Goal: Transaction & Acquisition: Purchase product/service

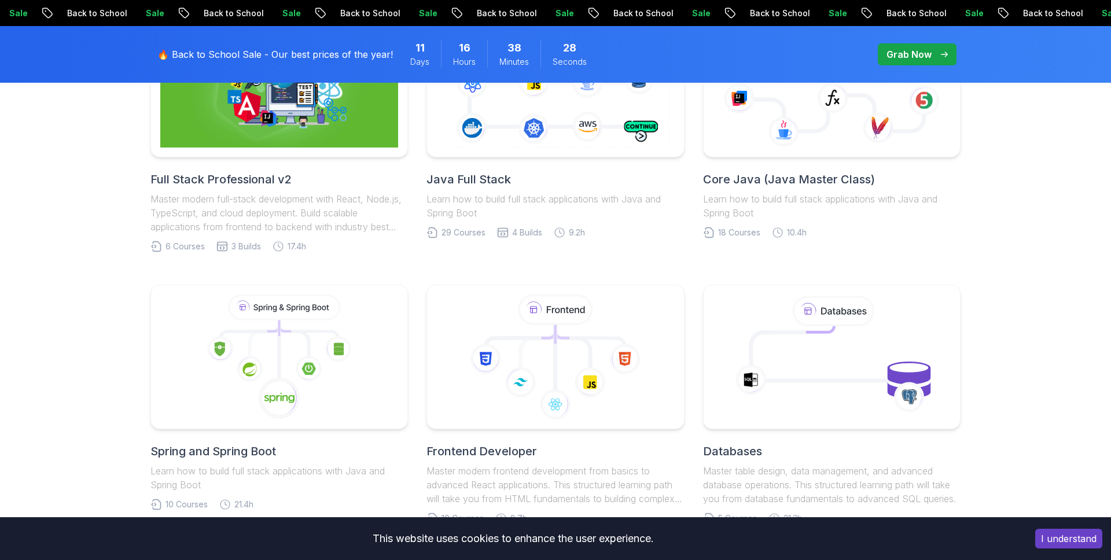
scroll to position [488, 0]
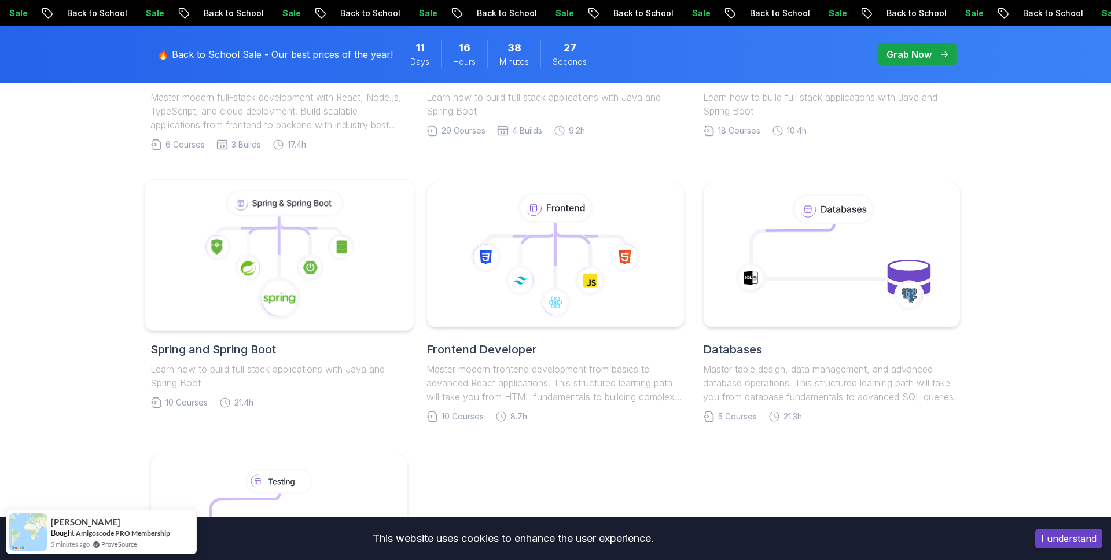
click at [311, 296] on icon at bounding box center [279, 255] width 250 height 131
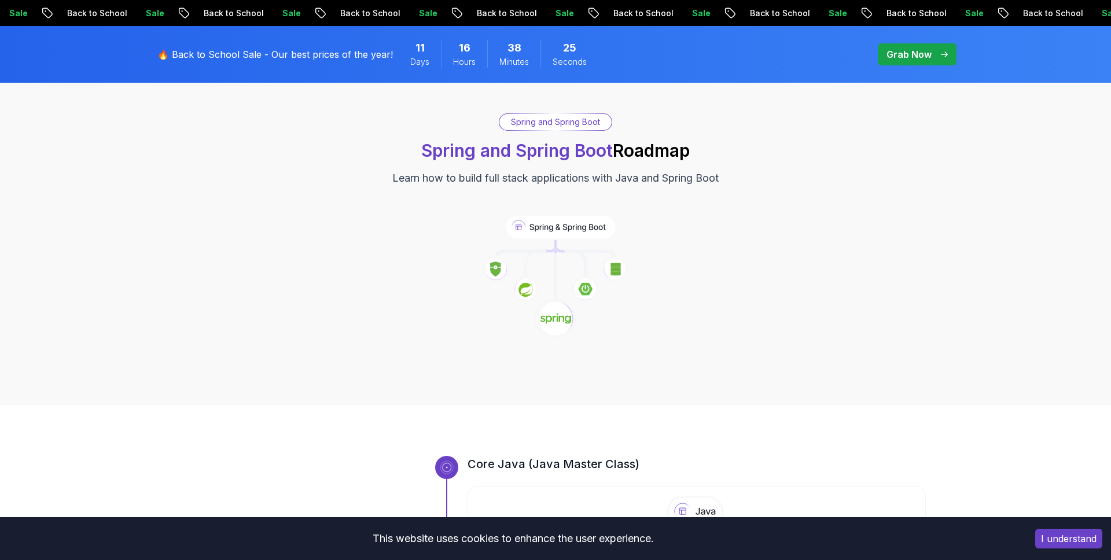
scroll to position [80, 0]
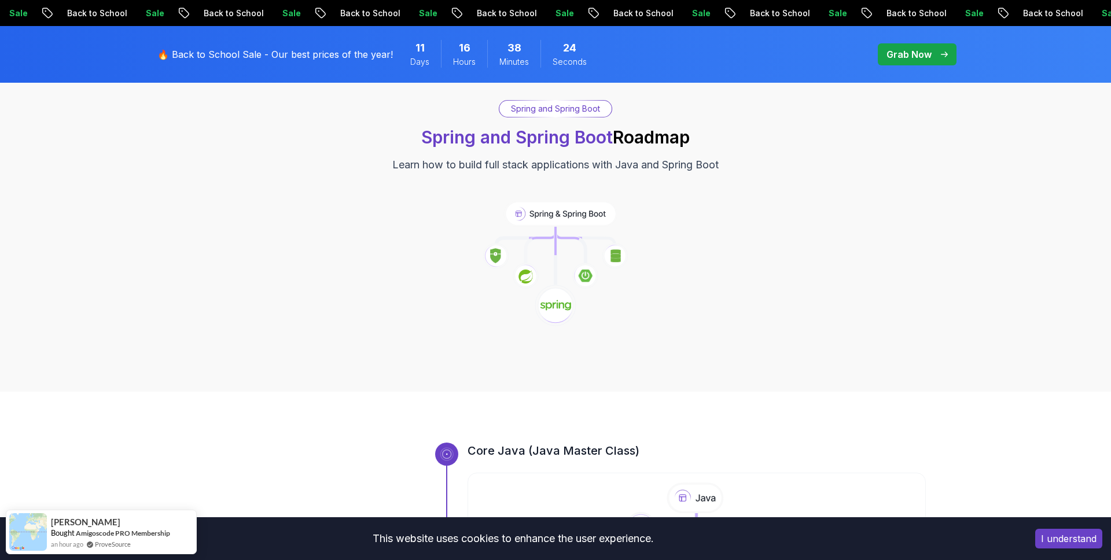
click at [497, 259] on image at bounding box center [495, 255] width 10 height 15
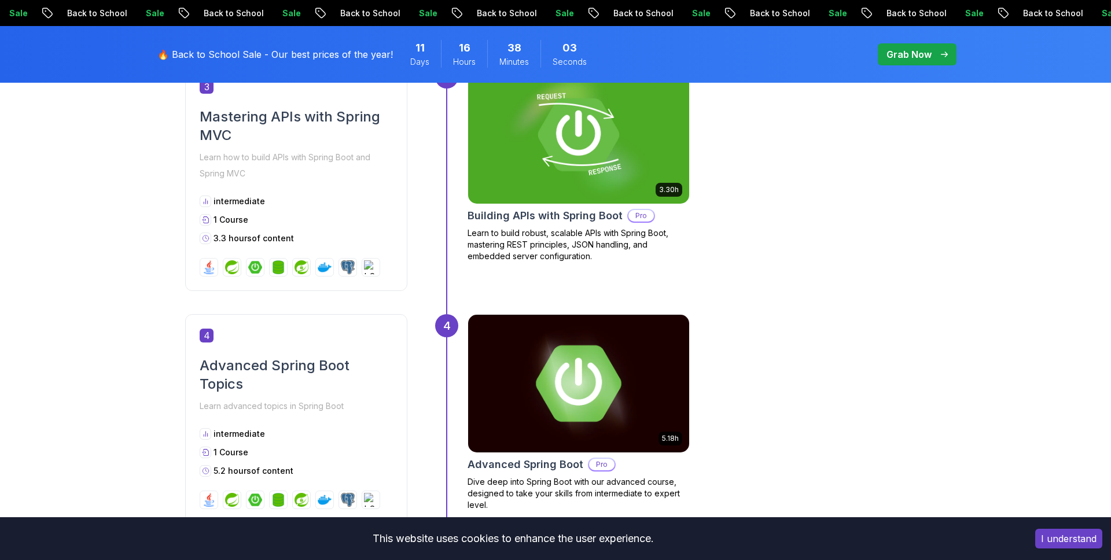
scroll to position [1167, 0]
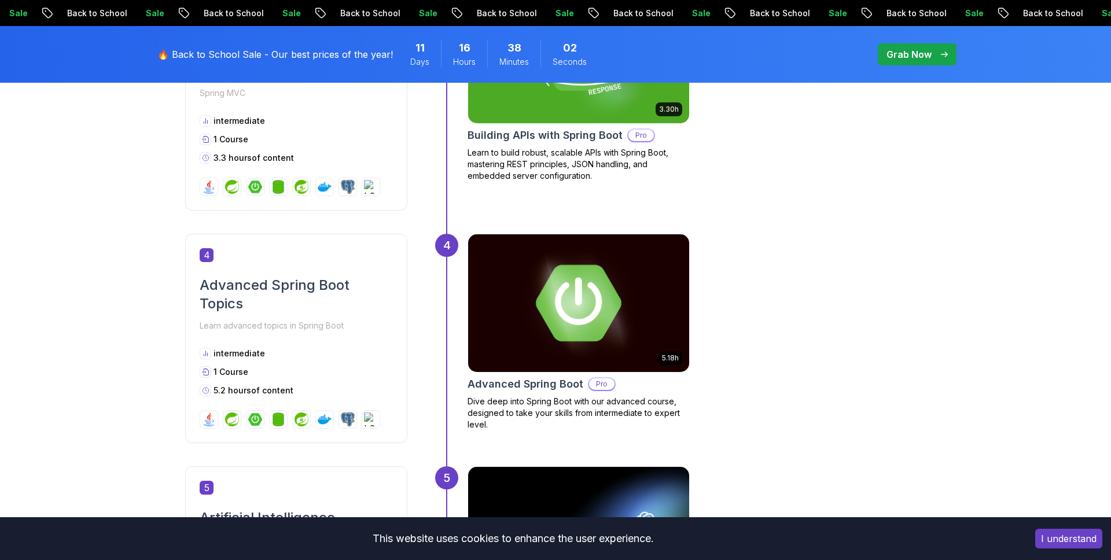
click at [525, 367] on img at bounding box center [578, 303] width 232 height 145
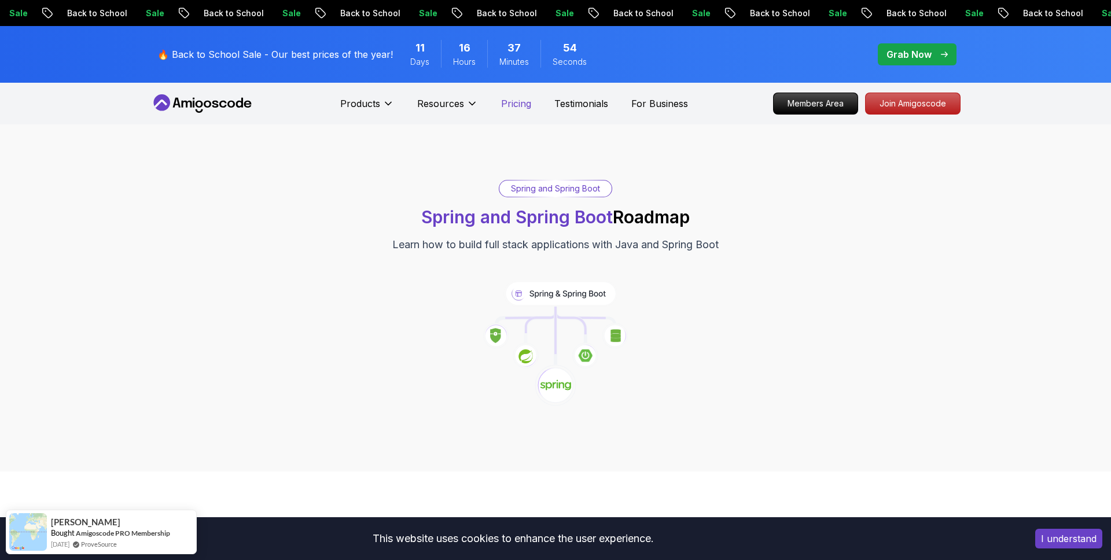
click at [515, 97] on p "Pricing" at bounding box center [516, 104] width 30 height 14
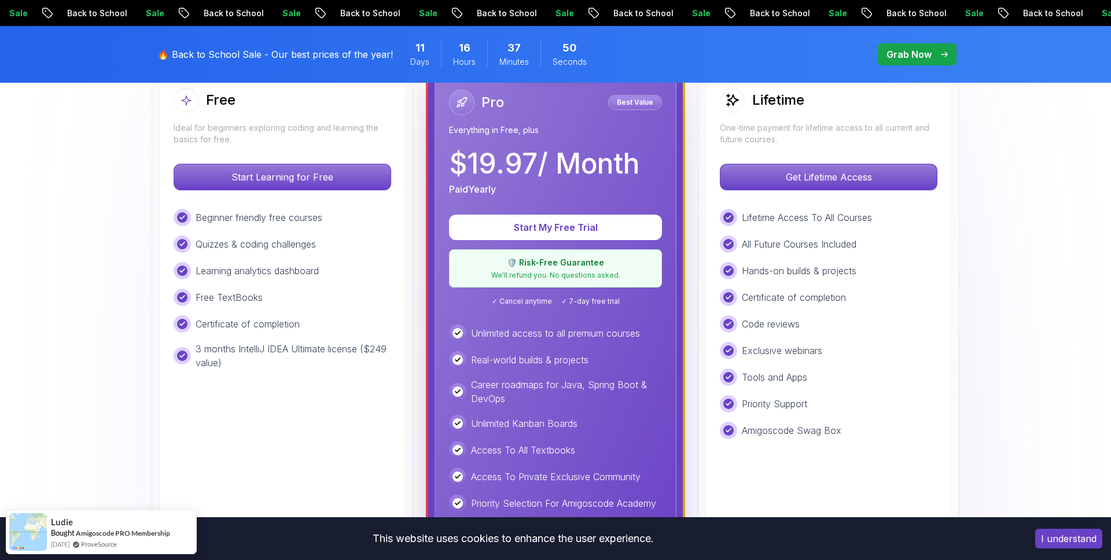
scroll to position [357, 0]
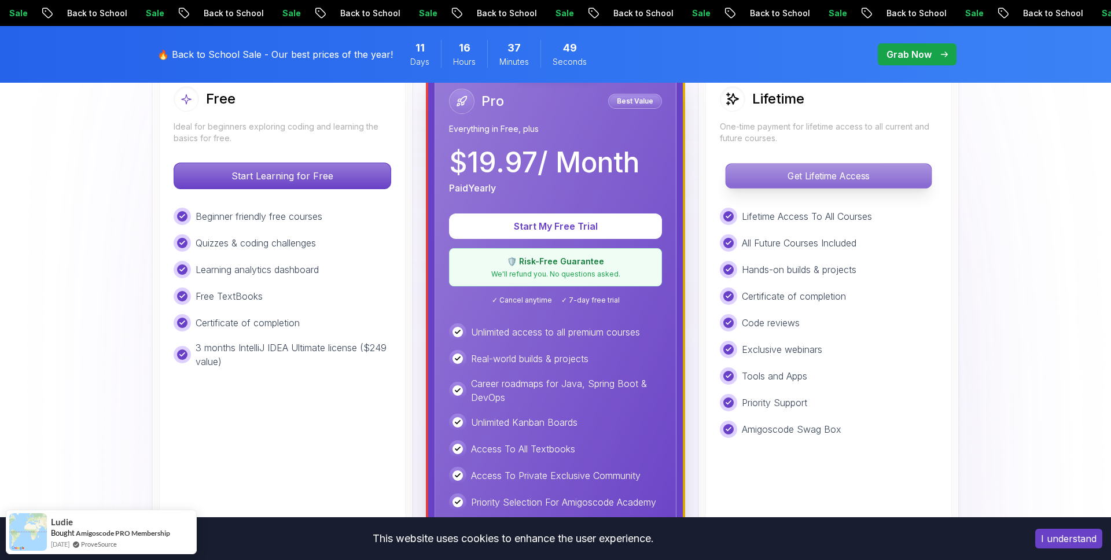
click at [838, 175] on p "Get Lifetime Access" at bounding box center [827, 176] width 205 height 24
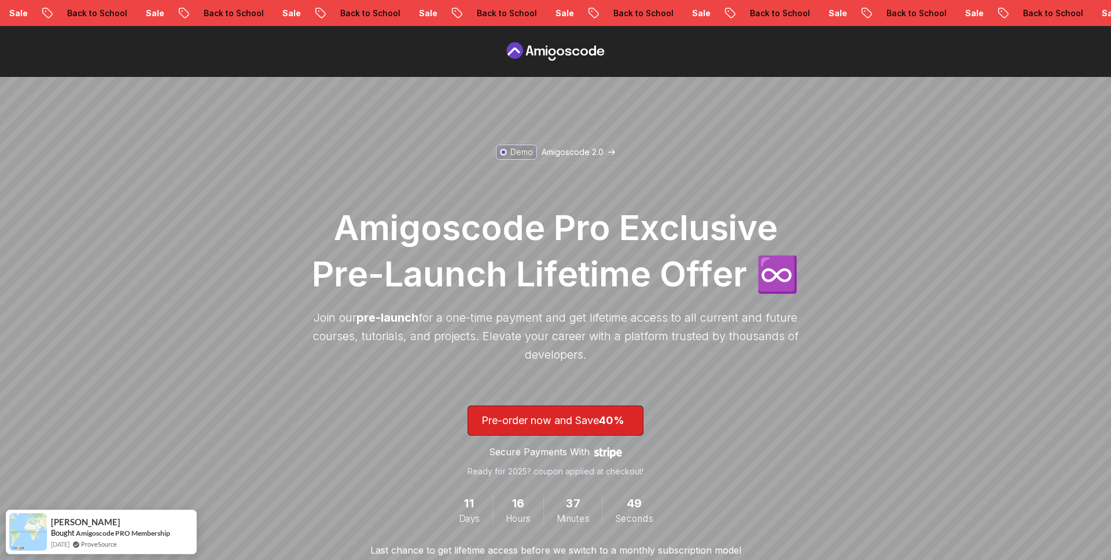
scroll to position [224, 0]
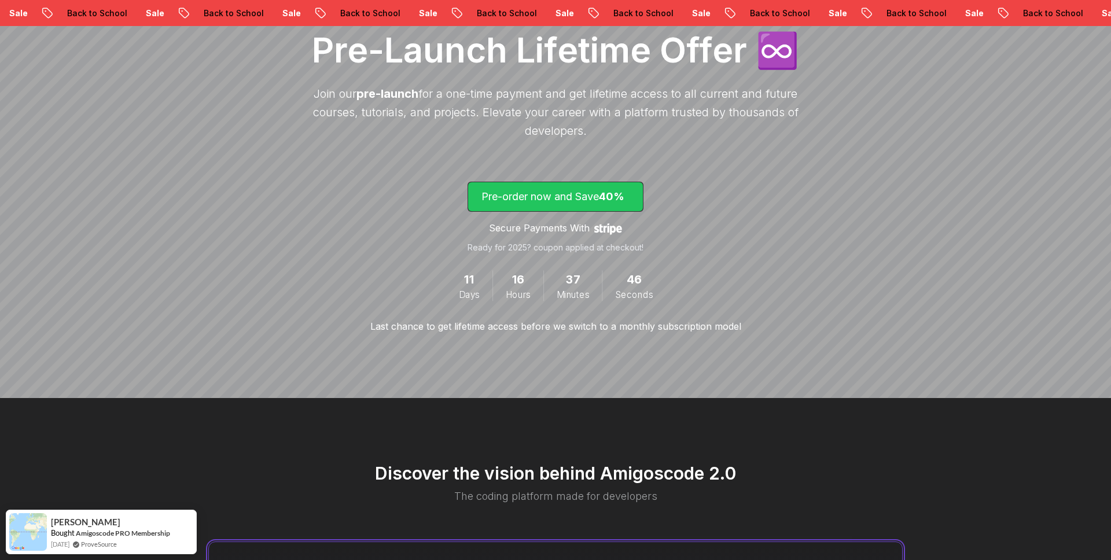
click at [553, 201] on p "Pre-order now and Save 40%" at bounding box center [555, 197] width 148 height 16
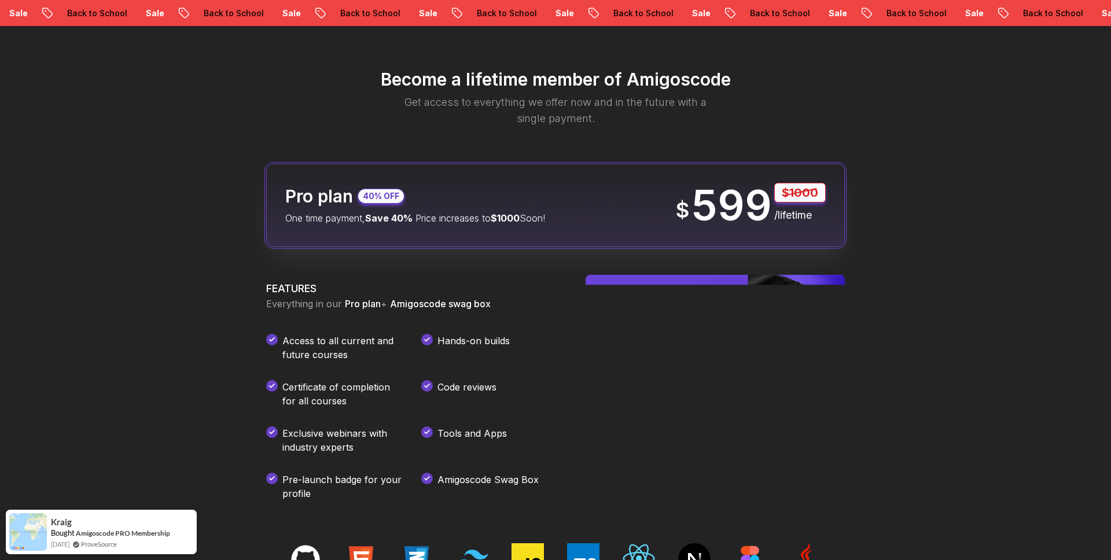
scroll to position [1362, 0]
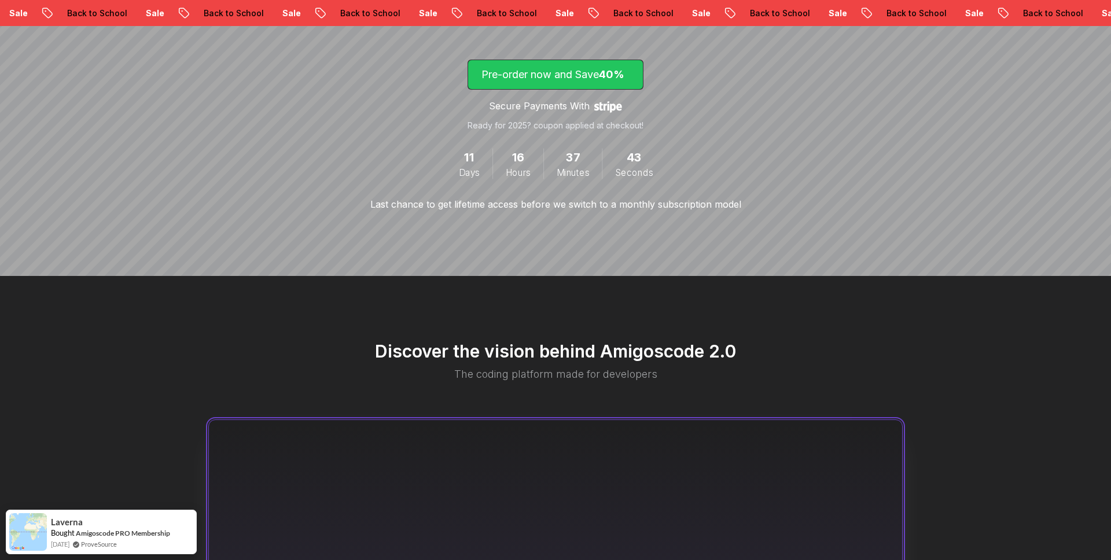
scroll to position [224, 0]
